Goal: Transaction & Acquisition: Purchase product/service

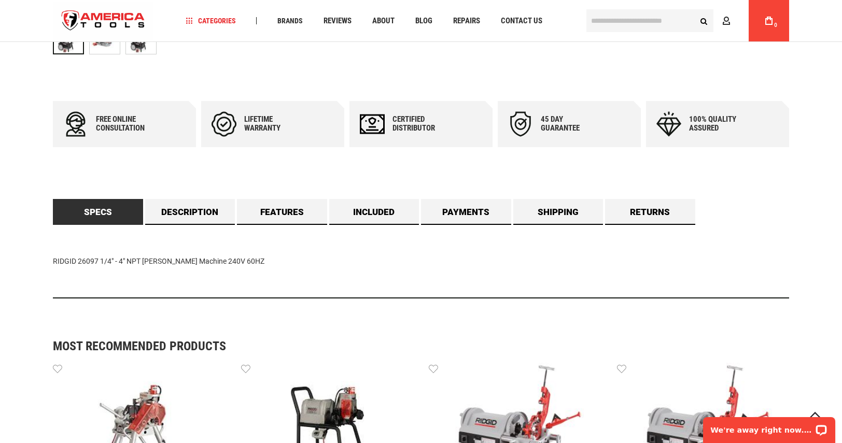
scroll to position [519, 0]
click at [391, 209] on link "Included" at bounding box center [374, 213] width 90 height 26
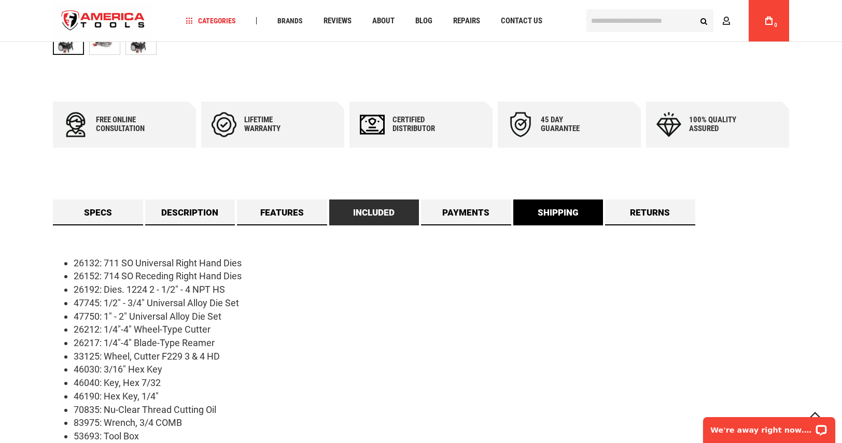
click at [571, 215] on link "Shipping" at bounding box center [558, 213] width 90 height 26
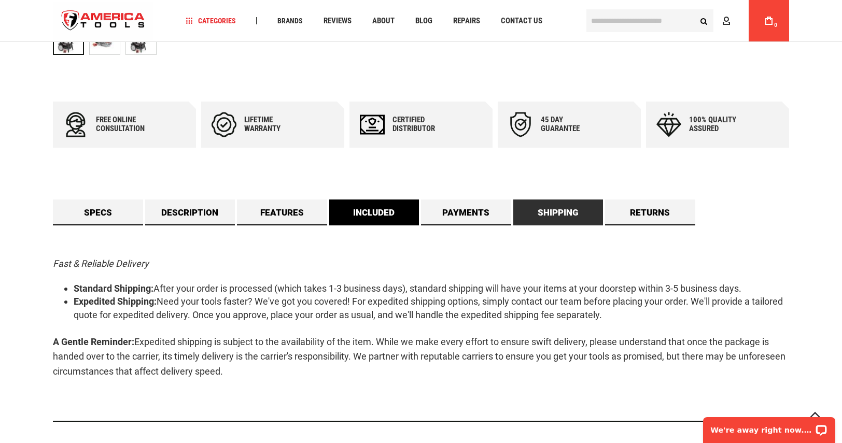
click at [353, 211] on link "Included" at bounding box center [374, 213] width 90 height 26
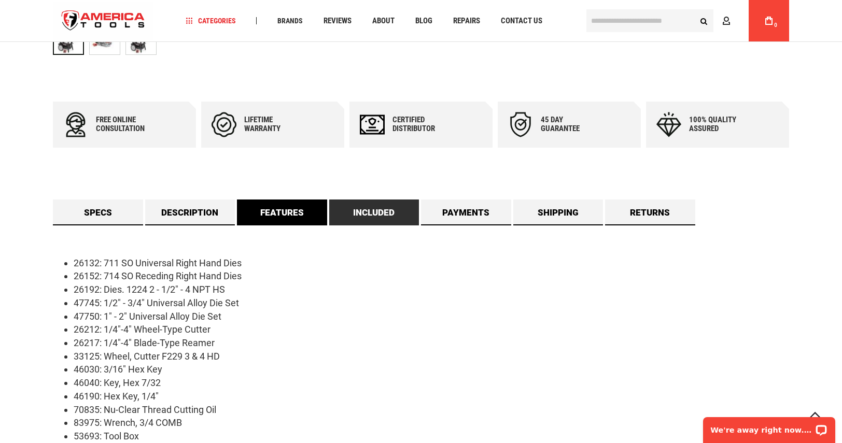
click at [299, 210] on link "Features" at bounding box center [282, 213] width 90 height 26
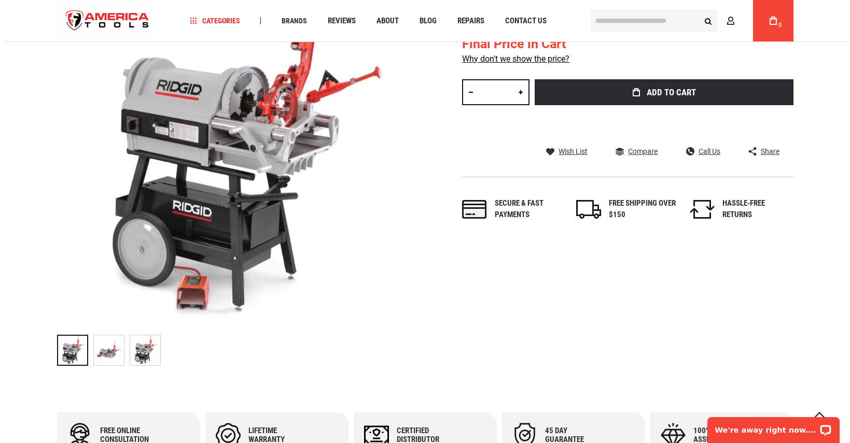
scroll to position [104, 0]
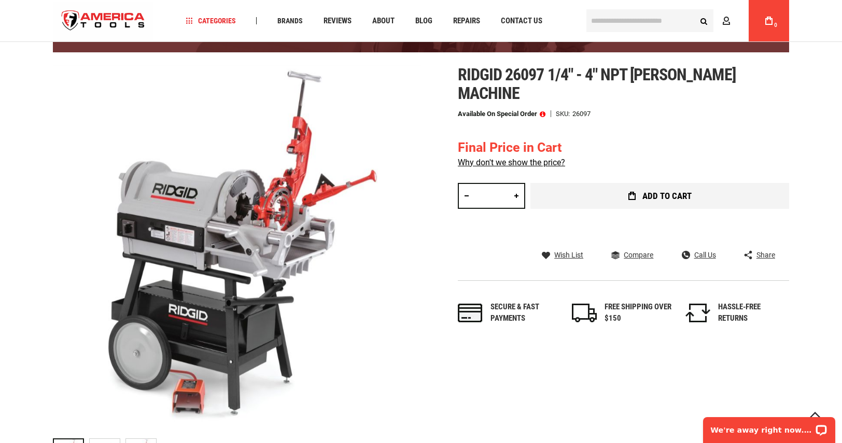
click at [682, 199] on span "Add to Cart" at bounding box center [666, 196] width 49 height 9
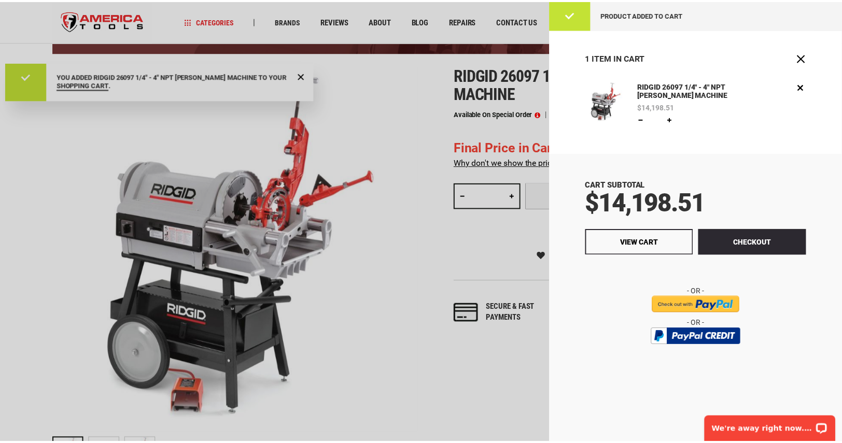
scroll to position [0, 0]
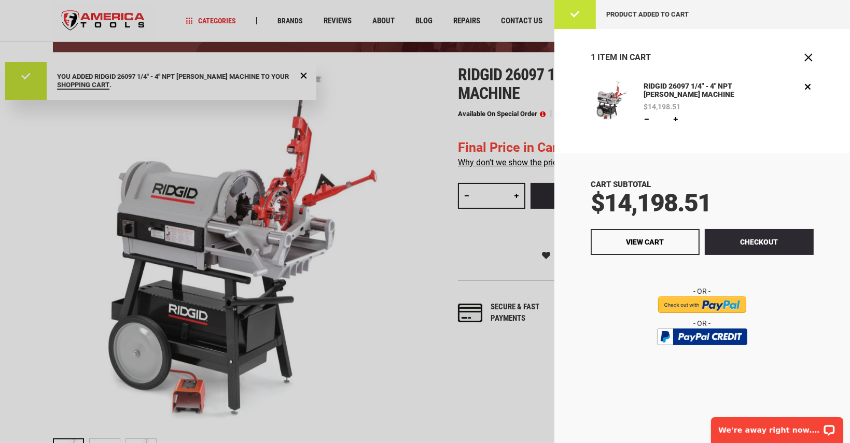
click at [379, 153] on div at bounding box center [425, 221] width 850 height 443
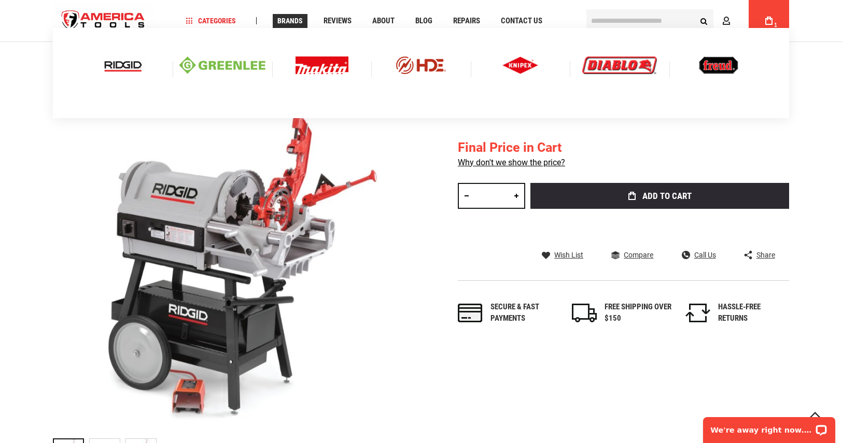
click at [107, 66] on img at bounding box center [123, 66] width 43 height 18
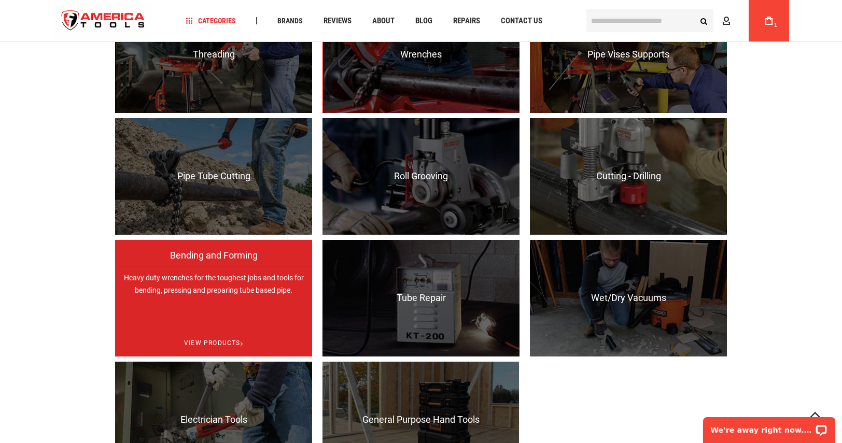
scroll to position [882, 0]
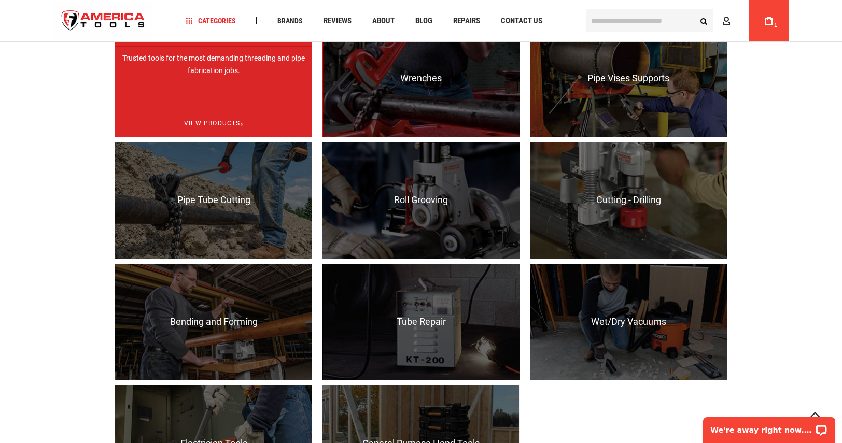
click at [220, 75] on p "Trusted tools for the most demanding threading and pipe fabrication jobs." at bounding box center [213, 104] width 197 height 117
click at [220, 125] on span "View Products" at bounding box center [213, 123] width 197 height 26
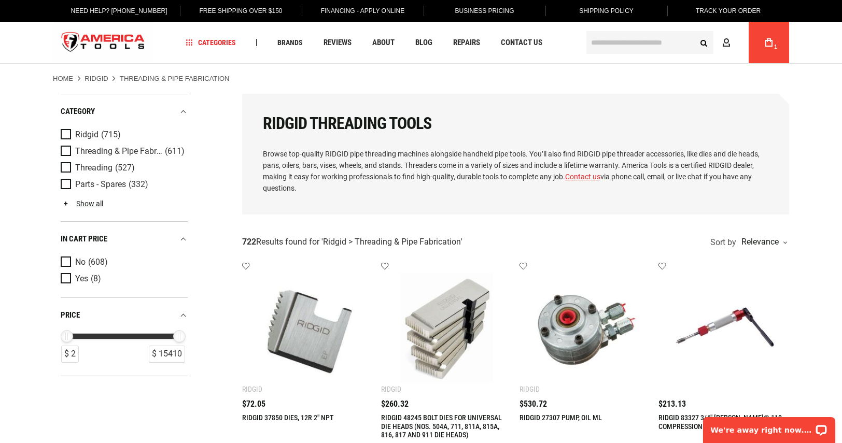
click at [90, 201] on link "Show all" at bounding box center [82, 204] width 43 height 8
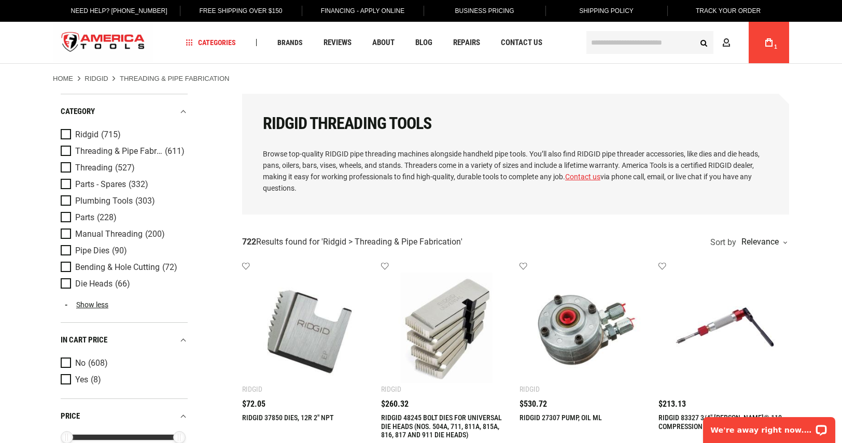
click at [632, 39] on input "text" at bounding box center [649, 42] width 127 height 23
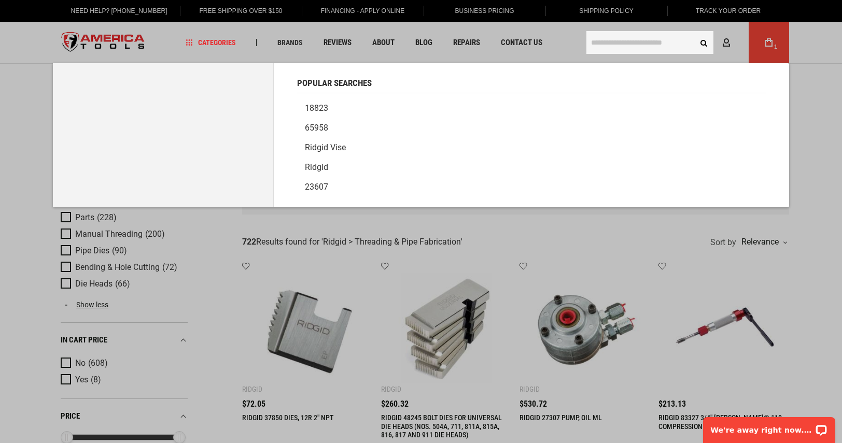
click at [632, 39] on input "text" at bounding box center [649, 42] width 127 height 23
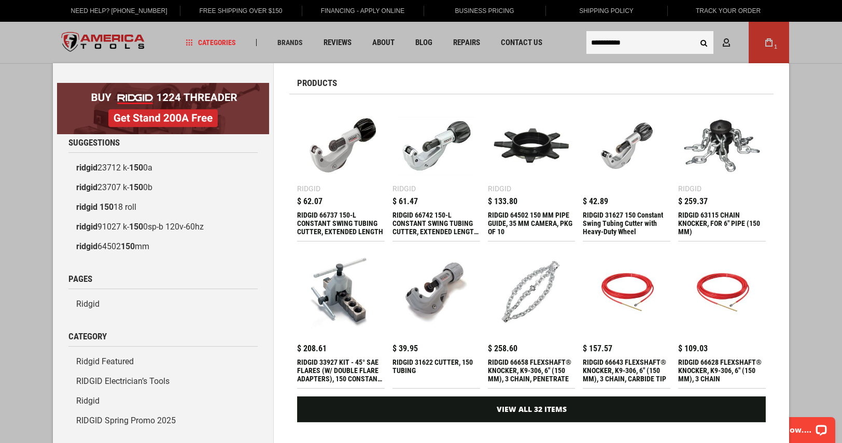
type input "**********"
click at [694, 33] on button "Search" at bounding box center [704, 43] width 20 height 20
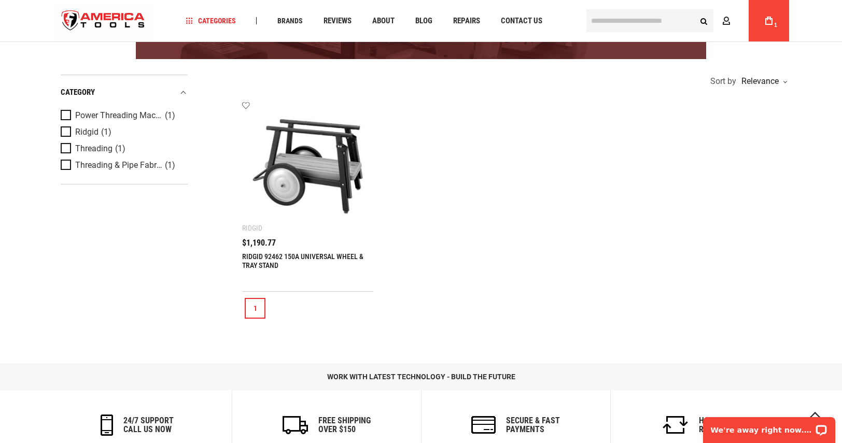
scroll to position [207, 0]
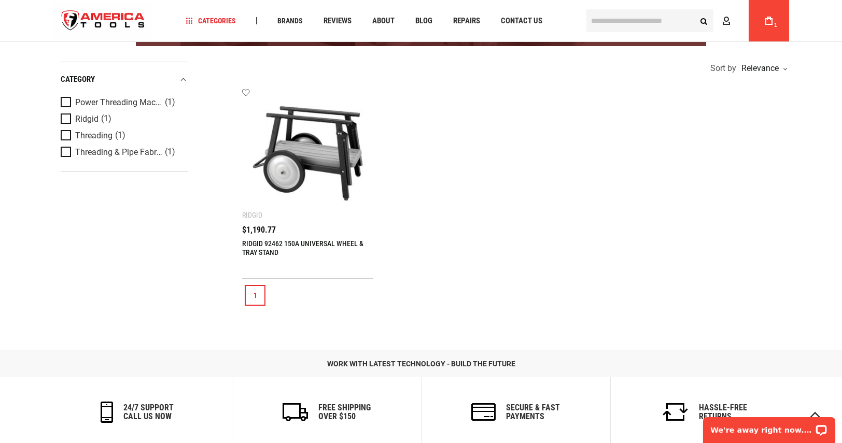
click at [256, 296] on link "1" at bounding box center [255, 295] width 21 height 21
click at [267, 250] on link "RIDGID 92462 150A UNIVERSAL WHEEL & TRAY STAND" at bounding box center [302, 248] width 121 height 17
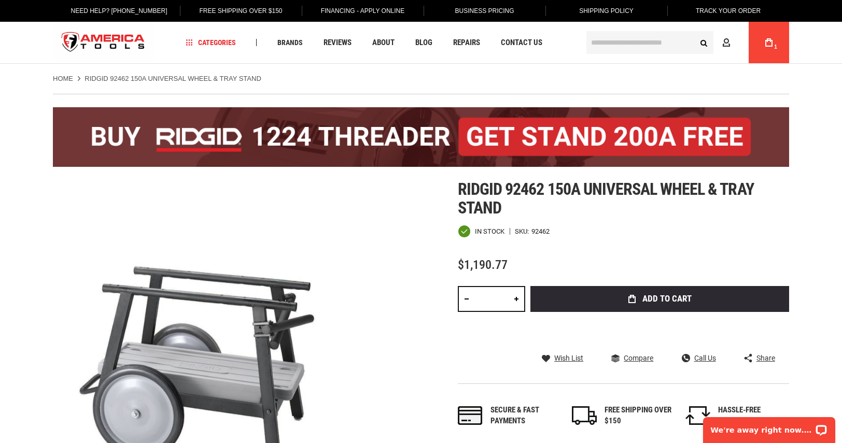
click at [621, 39] on input "text" at bounding box center [649, 42] width 127 height 23
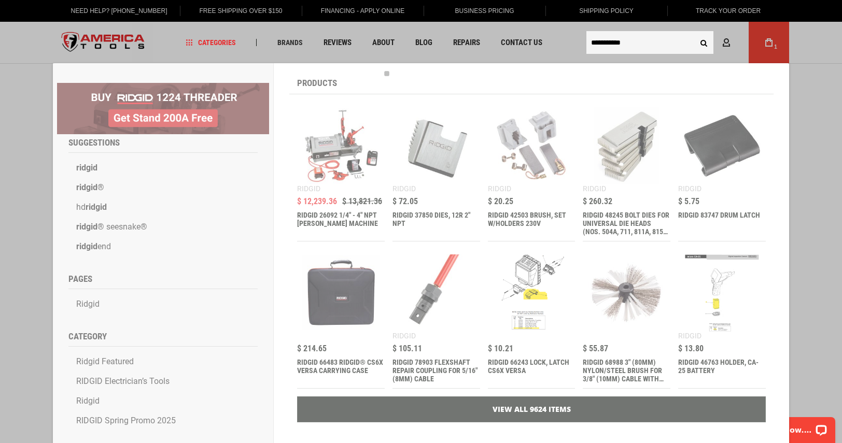
type input "**********"
click at [694, 33] on button "Search" at bounding box center [704, 43] width 20 height 20
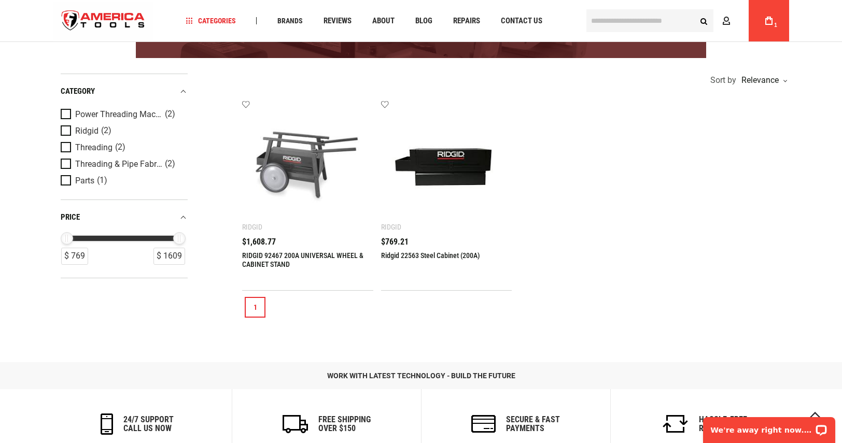
scroll to position [207, 0]
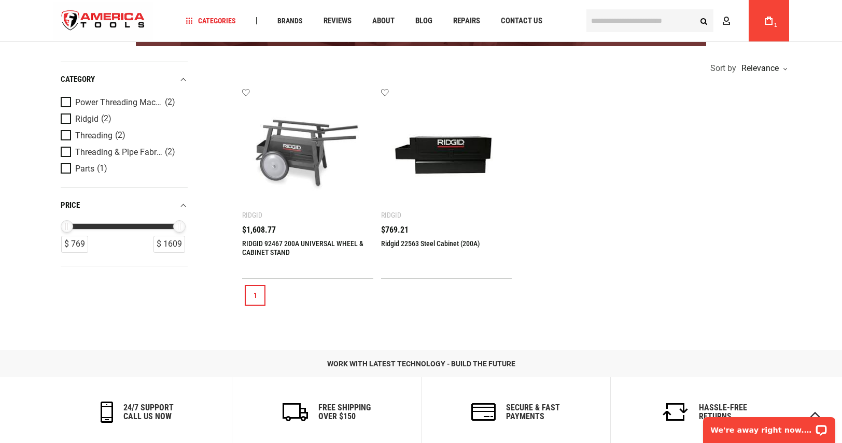
click at [285, 153] on img at bounding box center [308, 154] width 110 height 110
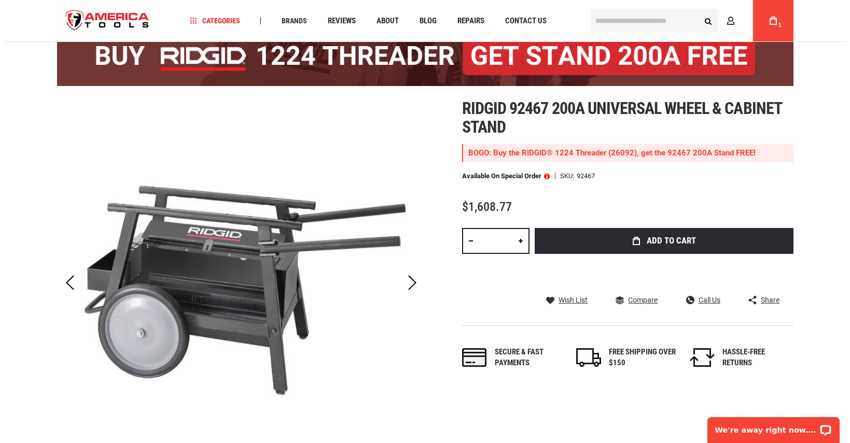
scroll to position [104, 0]
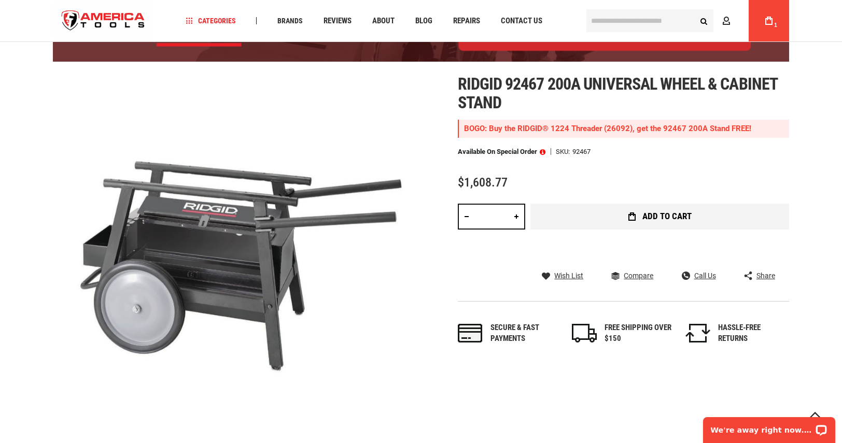
click at [674, 209] on button "Add to Cart" at bounding box center [659, 217] width 259 height 26
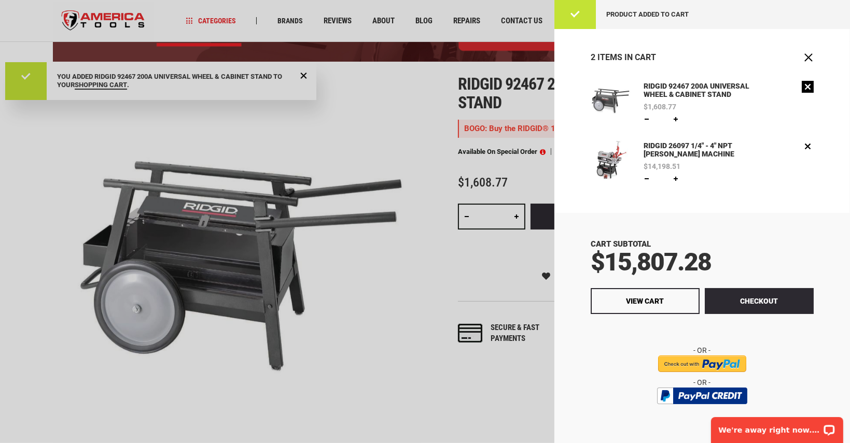
click at [802, 85] on link "Remove" at bounding box center [808, 87] width 12 height 12
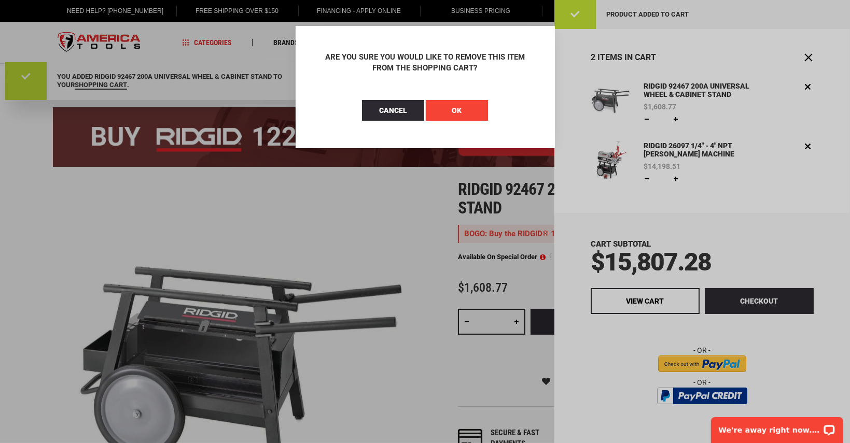
click at [451, 109] on button "OK" at bounding box center [457, 110] width 62 height 21
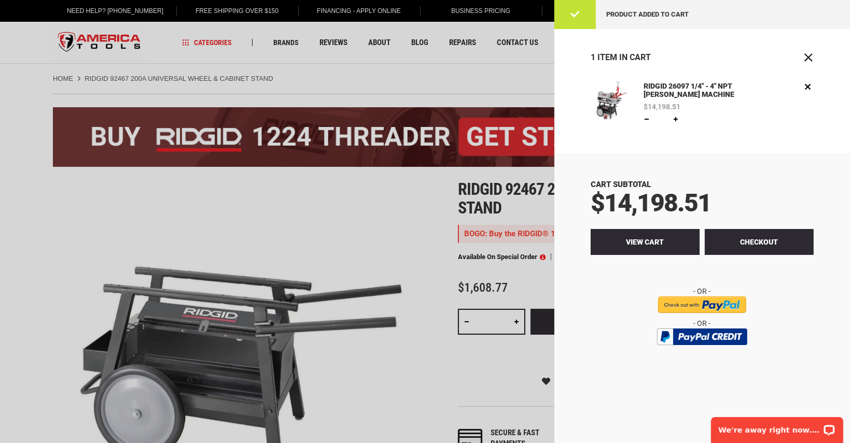
click at [646, 241] on span "View Cart" at bounding box center [645, 242] width 38 height 8
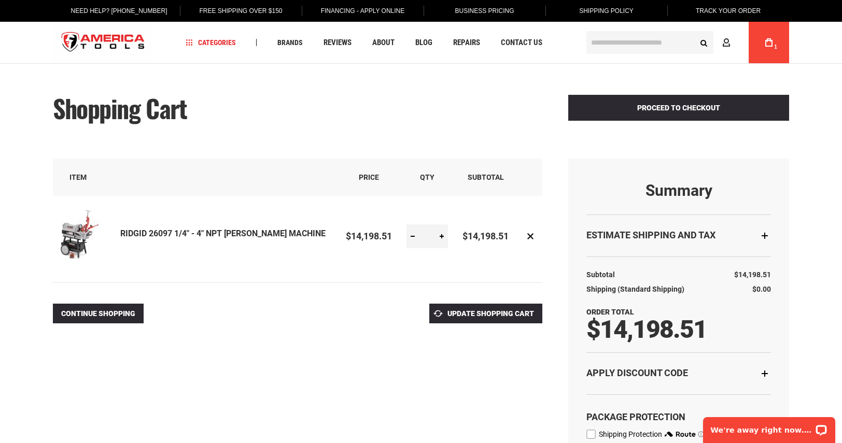
click at [205, 229] on link "RIDGID 26097 1/4" - 4" NPT [PERSON_NAME] MACHINE" at bounding box center [222, 234] width 205 height 10
